Goal: Find specific page/section: Find specific page/section

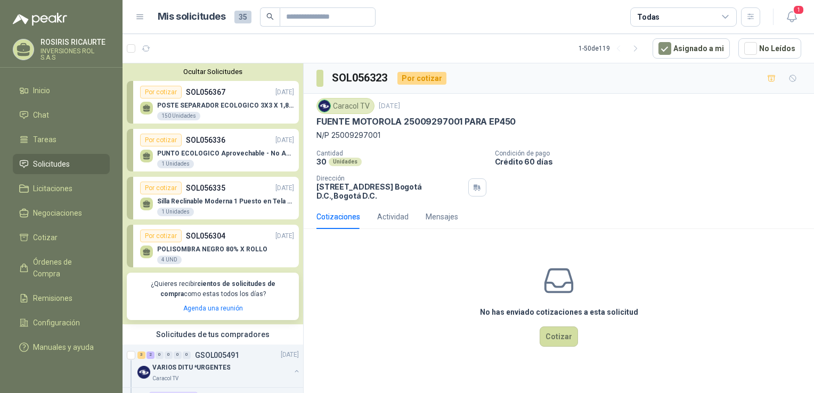
drag, startPoint x: 426, startPoint y: 302, endPoint x: 221, endPoint y: 261, distance: 209.6
click at [426, 302] on div "No has enviado cotizaciones a esta solicitud Cotizar" at bounding box center [559, 306] width 510 height 136
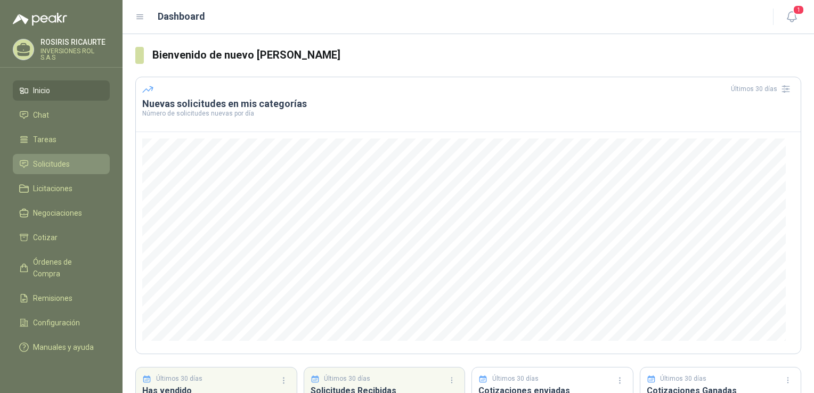
click at [31, 161] on li "Solicitudes" at bounding box center [61, 164] width 84 height 12
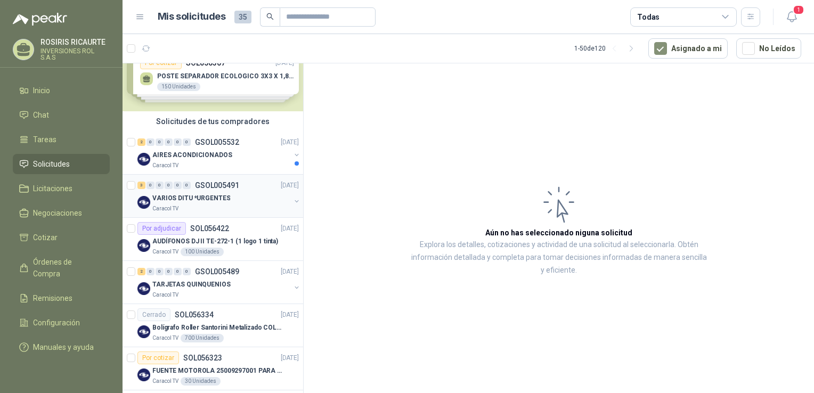
scroll to position [53, 0]
